Goal: Information Seeking & Learning: Learn about a topic

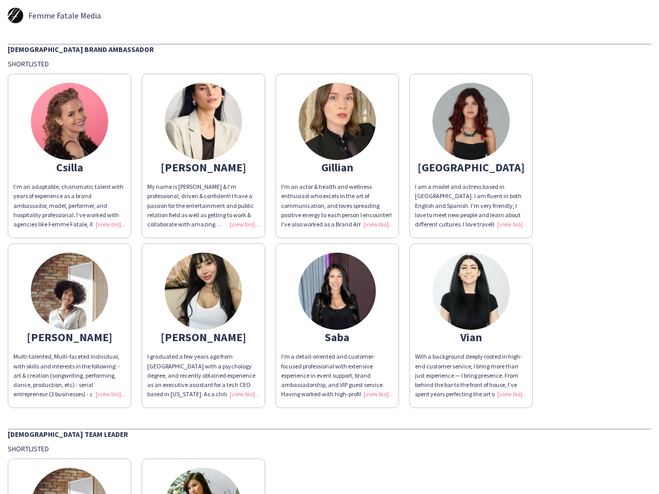
click at [329, 247] on app-share-pages-crew-card "Saba I’m a detail-oriented and customer-focused professional with extensive exp…" at bounding box center [337, 325] width 124 height 165
click at [69, 156] on img at bounding box center [69, 121] width 77 height 77
click at [203, 156] on img at bounding box center [203, 121] width 77 height 77
click at [337, 156] on img at bounding box center [337, 121] width 77 height 77
click at [471, 156] on img at bounding box center [470, 121] width 77 height 77
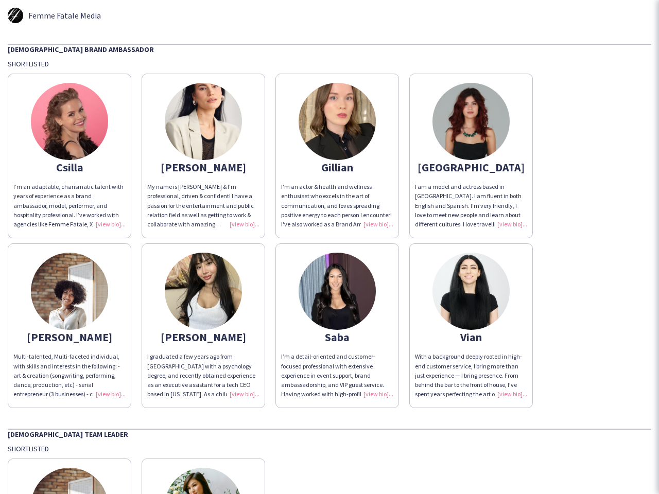
click at [69, 326] on img at bounding box center [69, 291] width 77 height 77
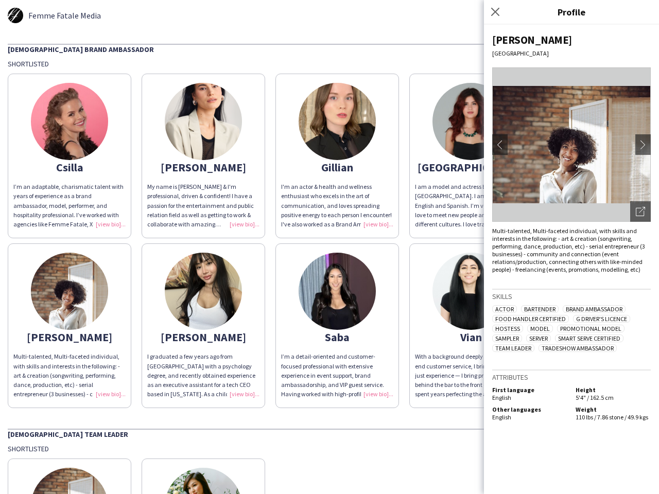
click at [203, 326] on img at bounding box center [203, 291] width 77 height 77
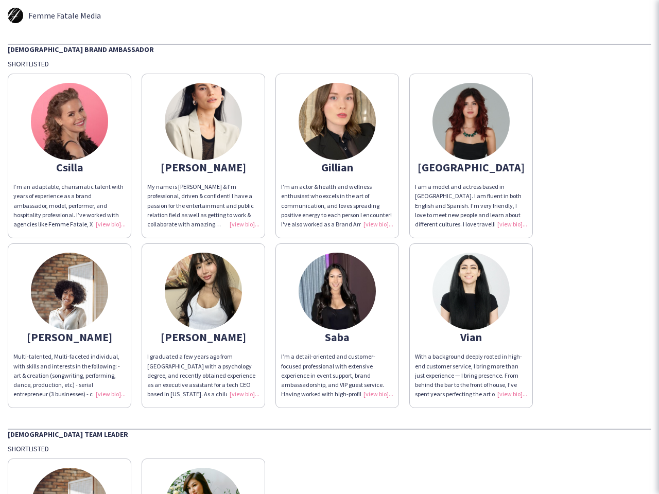
click at [337, 326] on img at bounding box center [337, 291] width 77 height 77
click at [471, 326] on img at bounding box center [470, 291] width 77 height 77
